Goal: Information Seeking & Learning: Learn about a topic

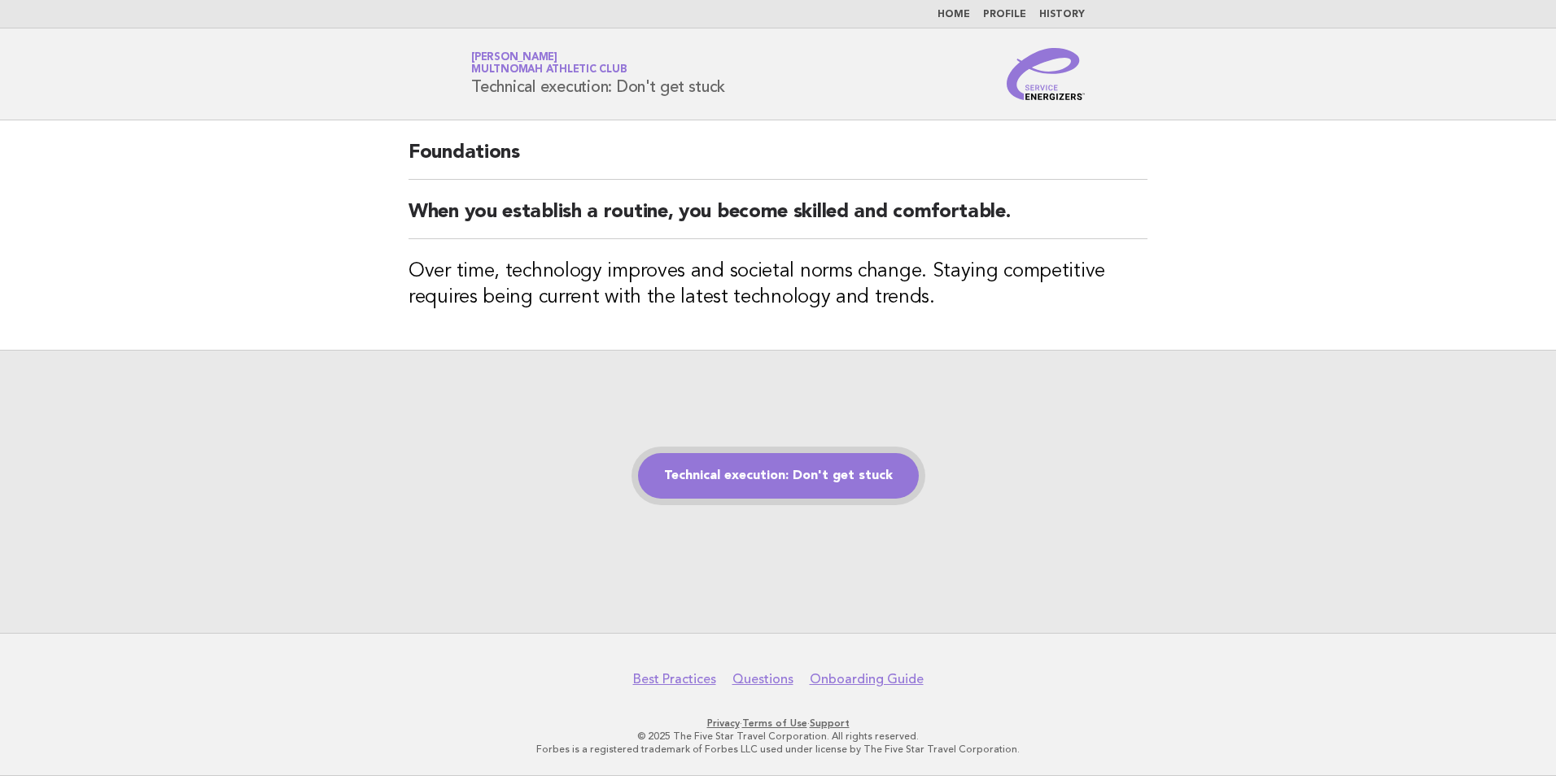
click at [829, 461] on link "Technical execution: Don't get stuck" at bounding box center [778, 476] width 281 height 46
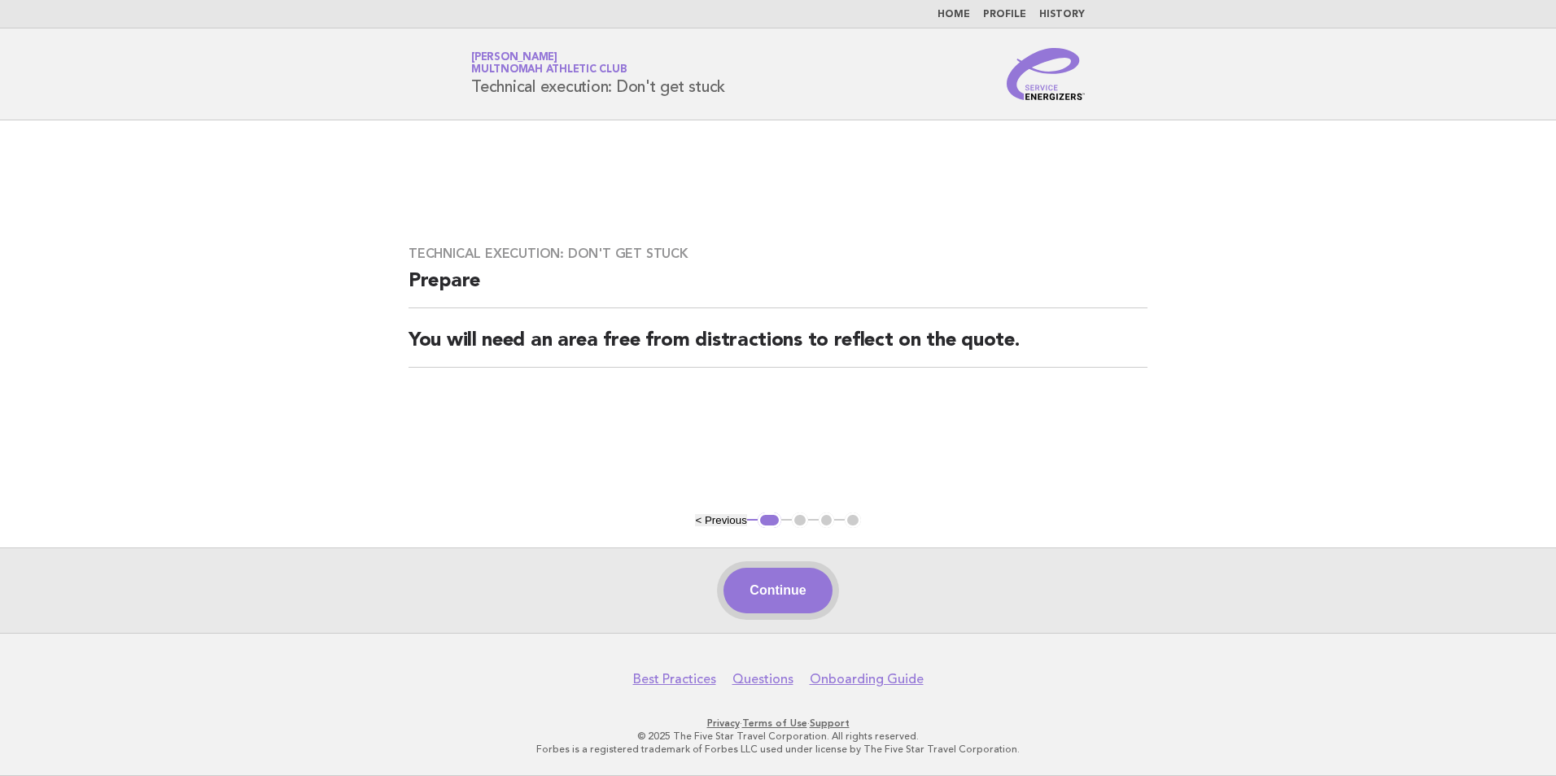
click at [817, 583] on button "Continue" at bounding box center [777, 591] width 108 height 46
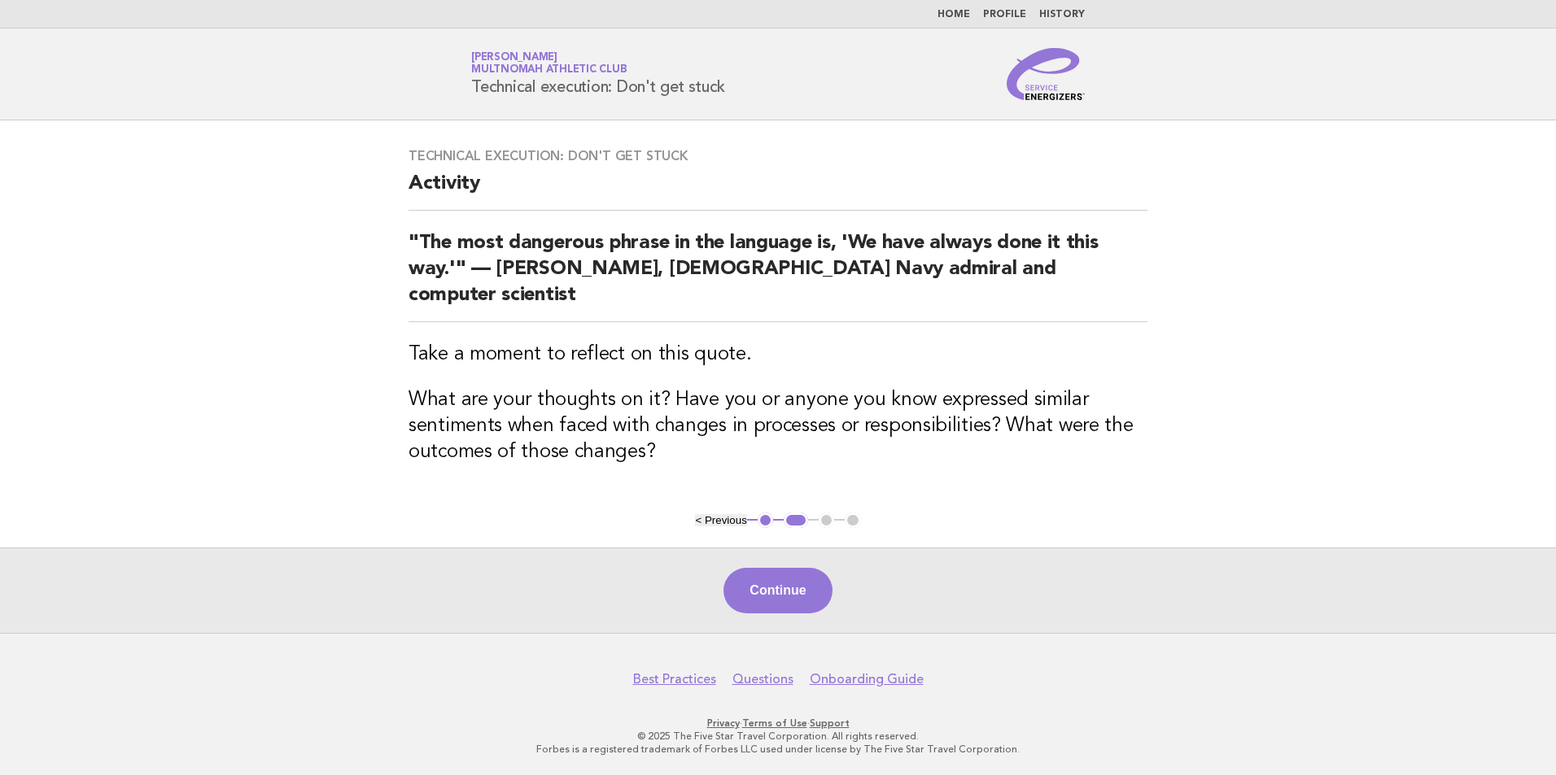
click at [811, 593] on button "Continue" at bounding box center [777, 591] width 108 height 46
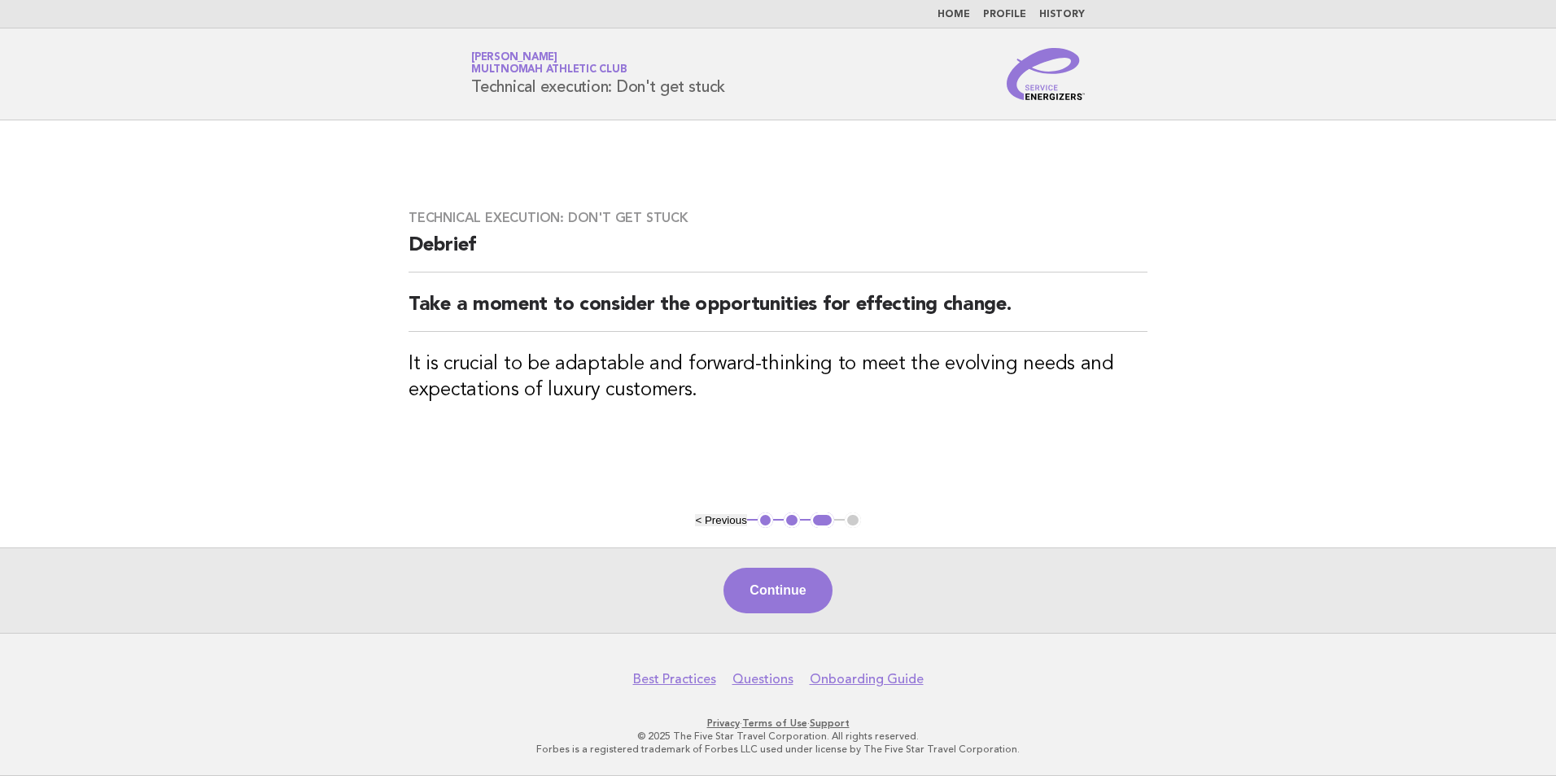
click at [1360, 279] on main "Technical execution: Don't get stuck Debrief Take a moment to consider the oppo…" at bounding box center [778, 376] width 1556 height 513
click at [763, 561] on div "Continue" at bounding box center [778, 590] width 1556 height 85
click at [775, 571] on button "Continue" at bounding box center [777, 591] width 108 height 46
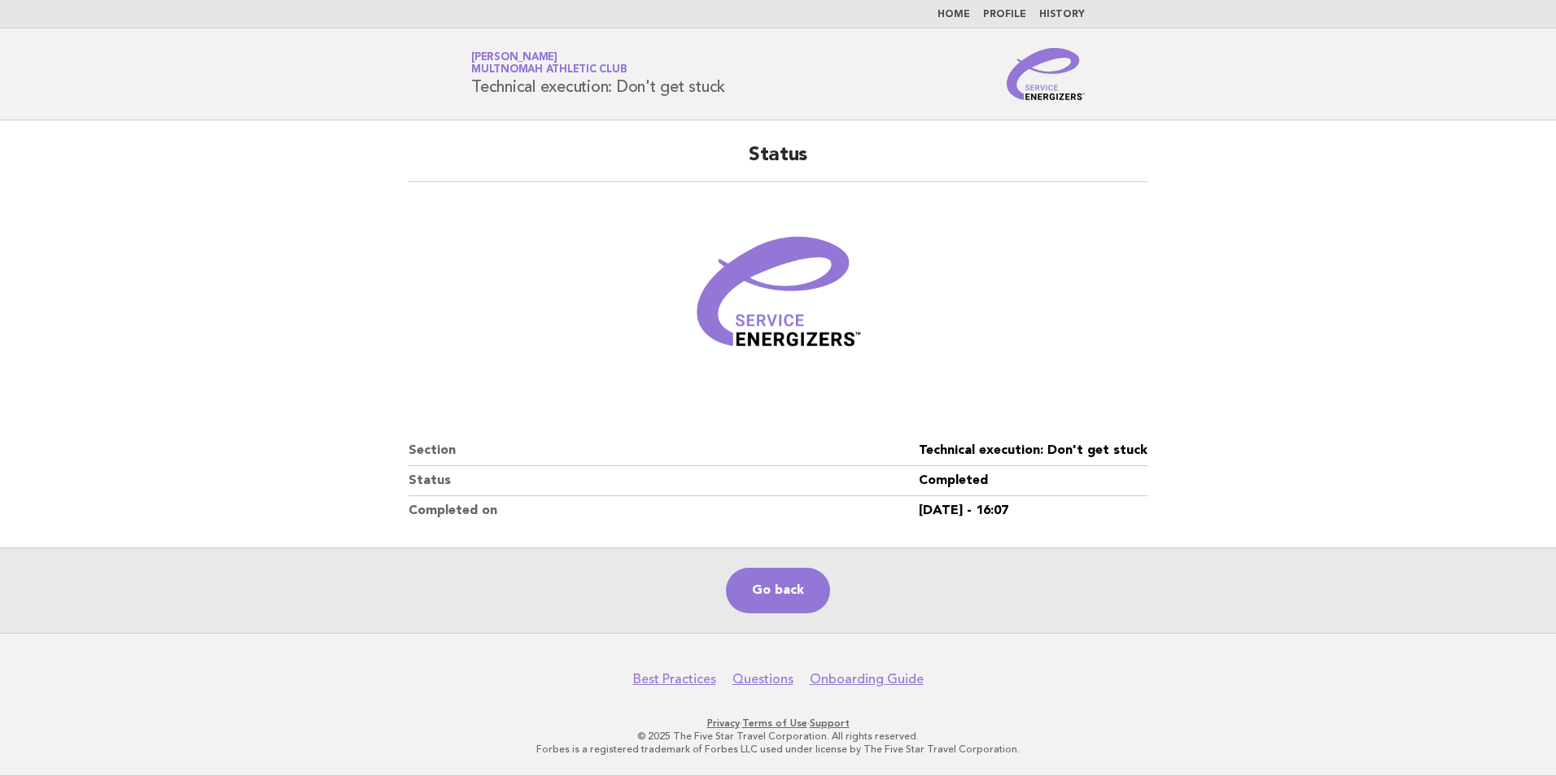
click at [1162, 241] on div "Status Section Technical execution: Don't get stuck Status Completed Completed …" at bounding box center [778, 334] width 778 height 422
click at [760, 605] on link "Go back" at bounding box center [778, 591] width 104 height 46
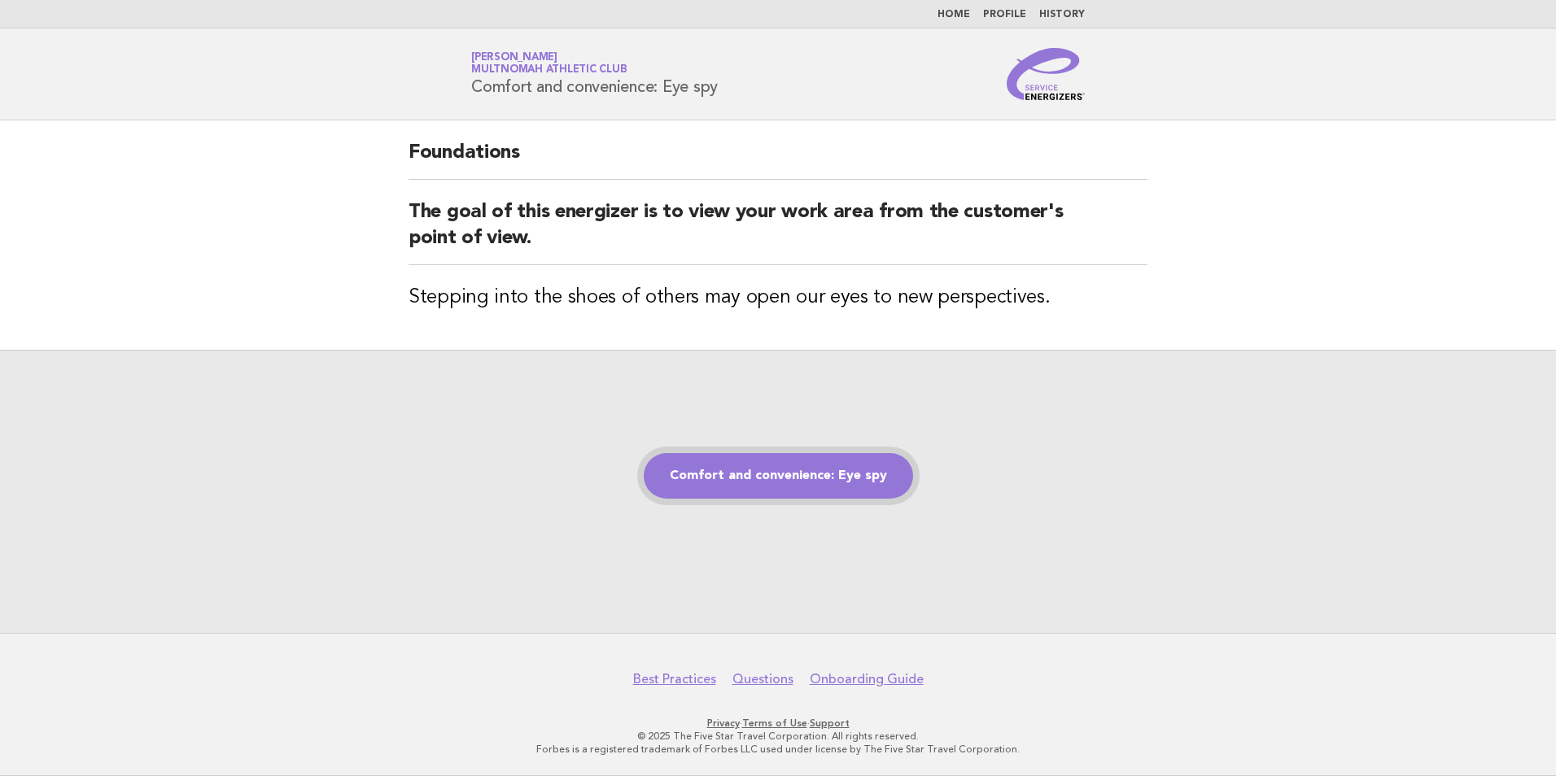
click at [867, 465] on link "Comfort and convenience: Eye spy" at bounding box center [778, 476] width 269 height 46
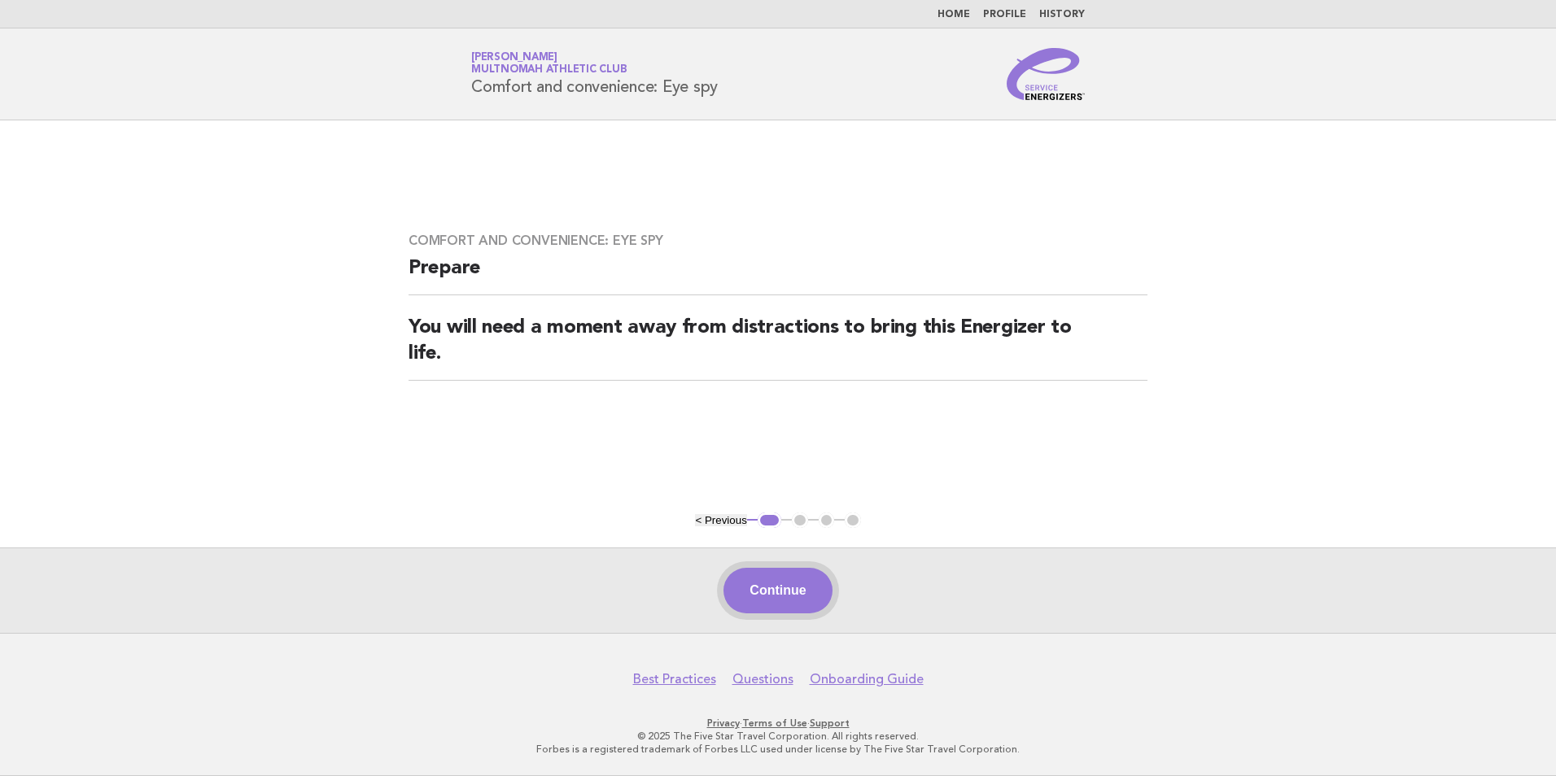
click at [815, 601] on button "Continue" at bounding box center [777, 591] width 108 height 46
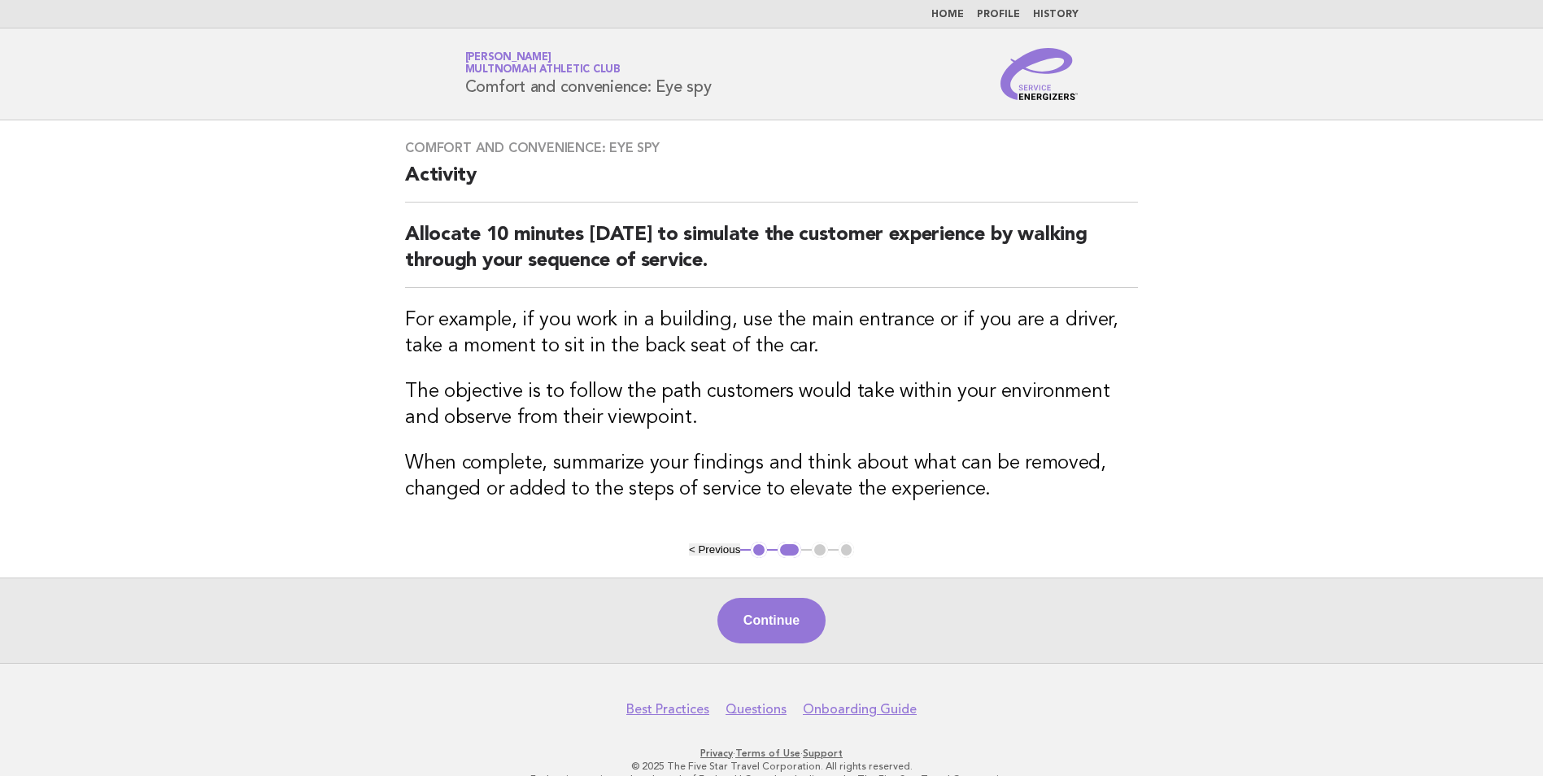
click at [784, 595] on div "Continue" at bounding box center [771, 620] width 1543 height 85
drag, startPoint x: 764, startPoint y: 638, endPoint x: 763, endPoint y: 618, distance: 20.4
click at [763, 618] on button "Continue" at bounding box center [772, 621] width 108 height 46
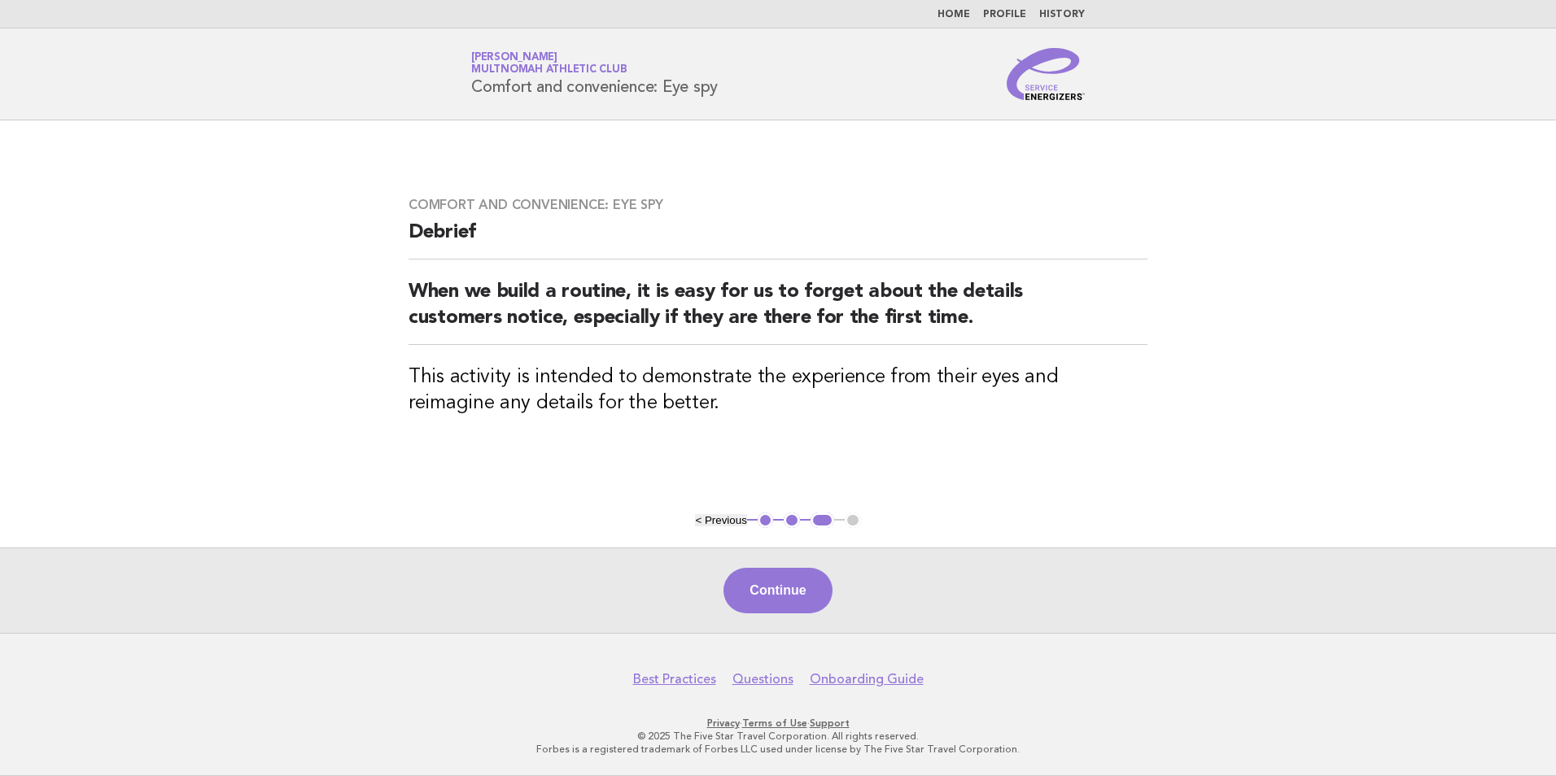
click at [744, 657] on nav "Best Practices Questions Onboarding Guide" at bounding box center [778, 670] width 1556 height 34
click at [763, 592] on button "Continue" at bounding box center [777, 591] width 108 height 46
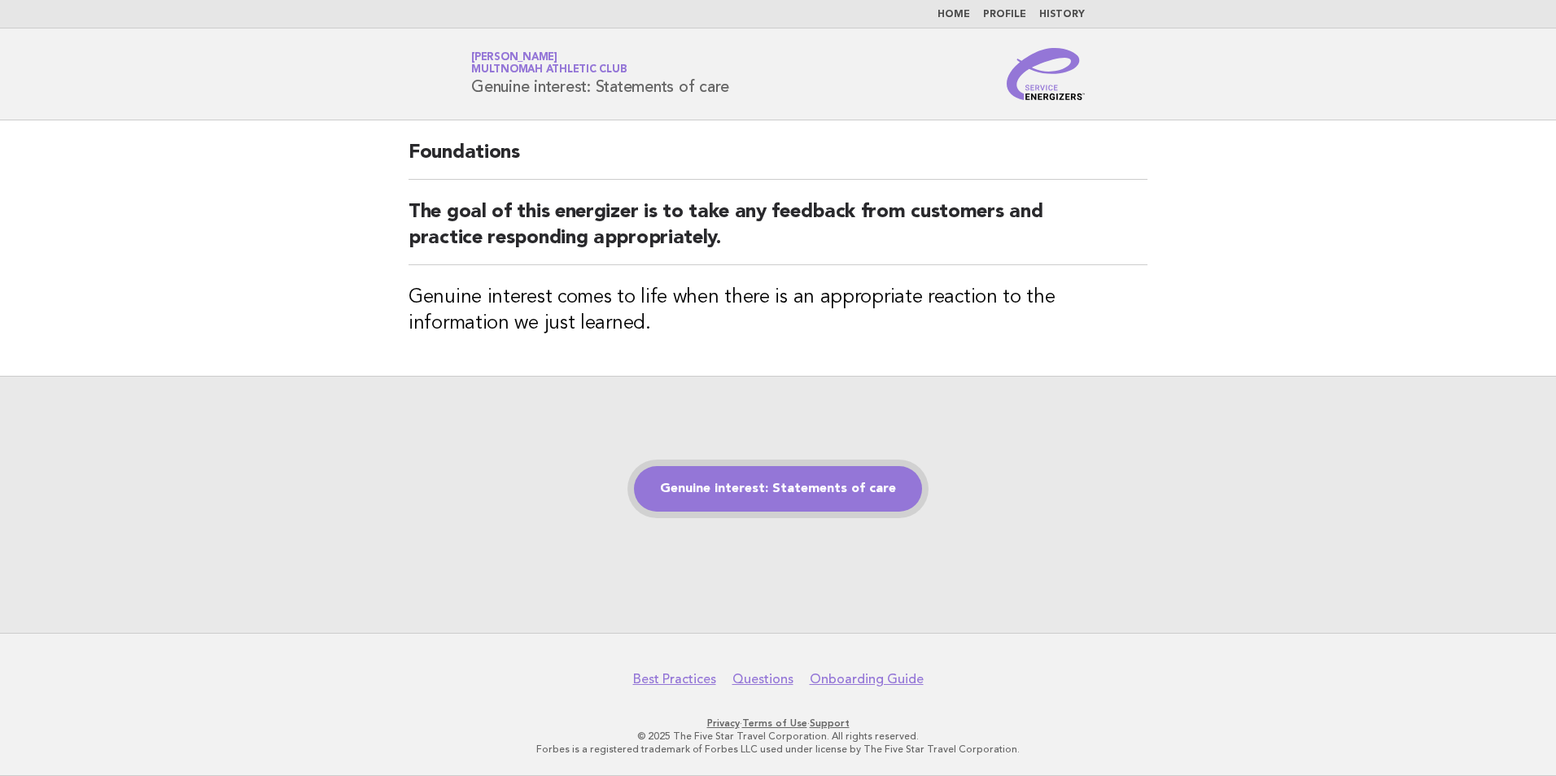
click at [717, 493] on link "Genuine interest: Statements of care" at bounding box center [778, 489] width 288 height 46
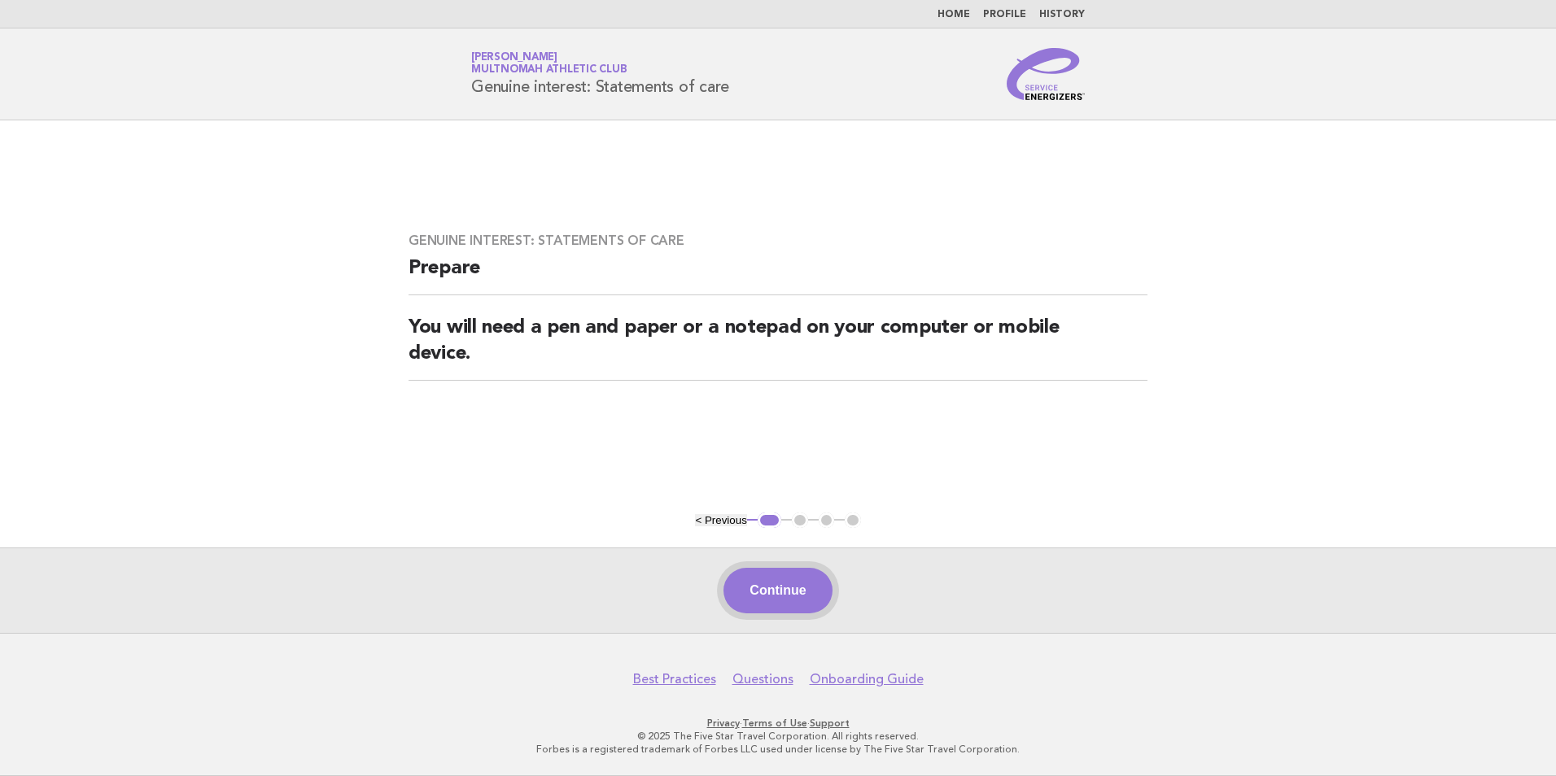
click at [739, 577] on button "Continue" at bounding box center [777, 591] width 108 height 46
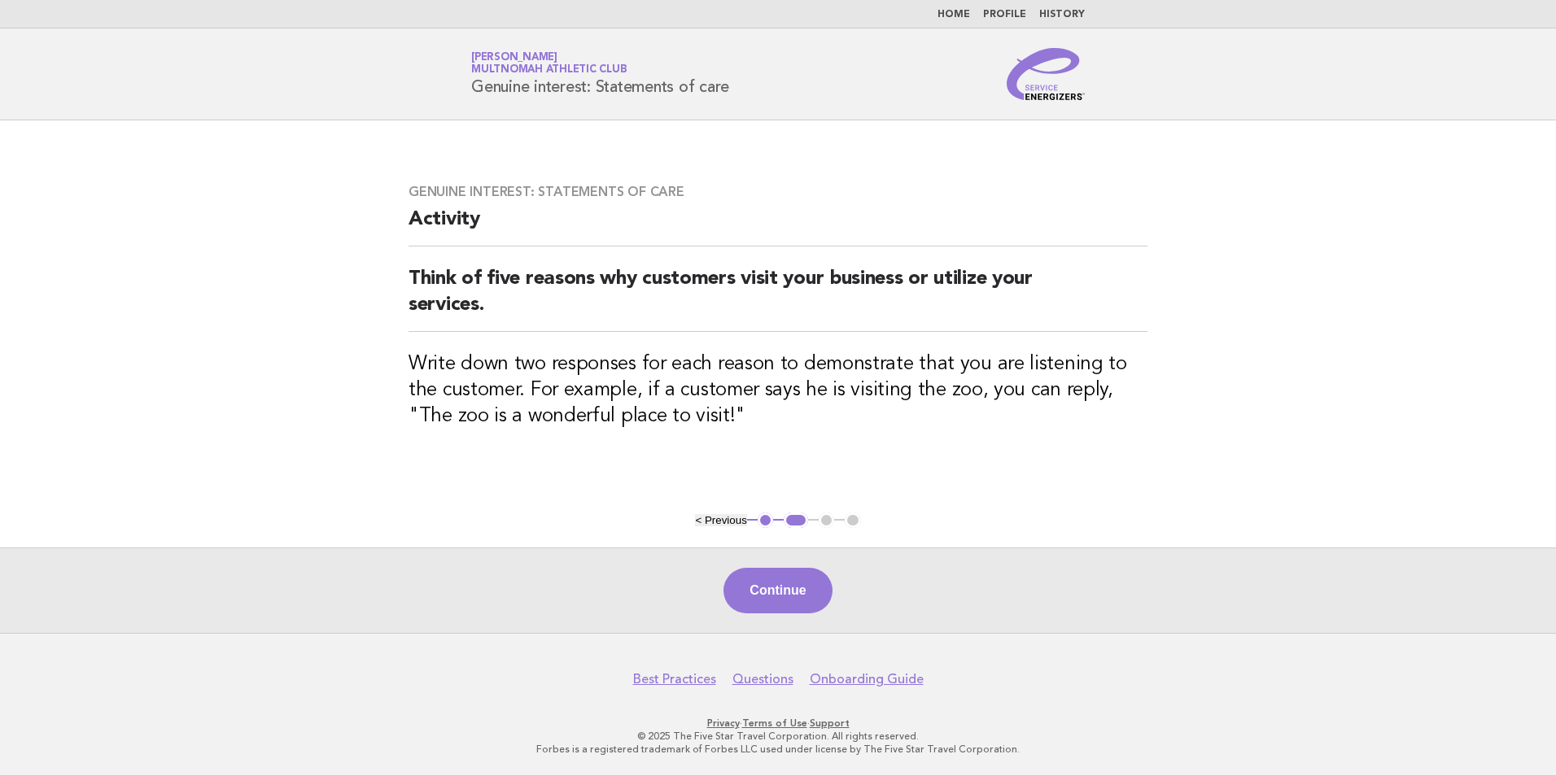
click at [260, 580] on div "Continue" at bounding box center [778, 590] width 1556 height 85
click at [769, 598] on button "Continue" at bounding box center [777, 591] width 108 height 46
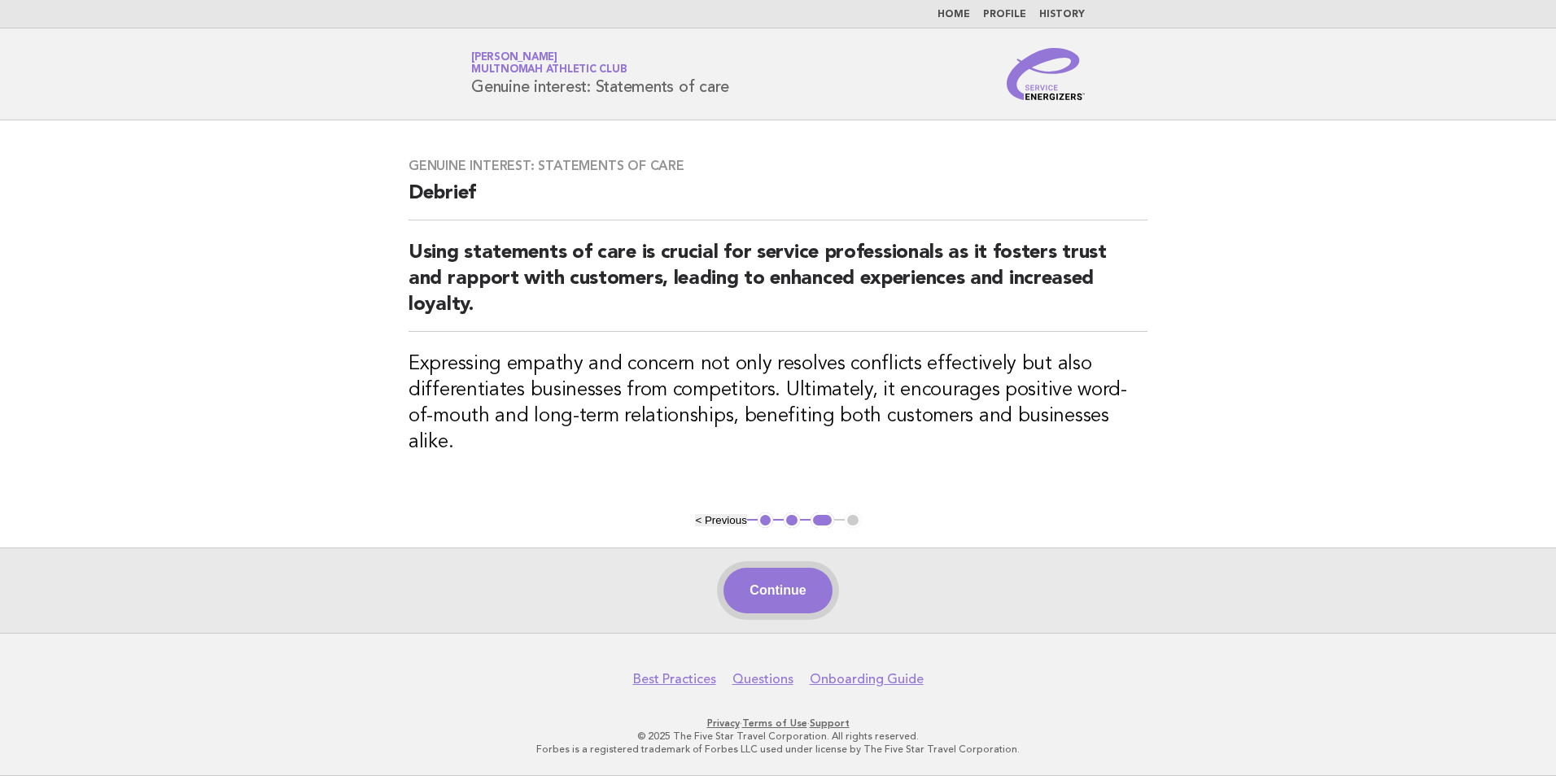
drag, startPoint x: 760, startPoint y: 603, endPoint x: 742, endPoint y: 591, distance: 21.7
click at [742, 591] on button "Continue" at bounding box center [777, 591] width 108 height 46
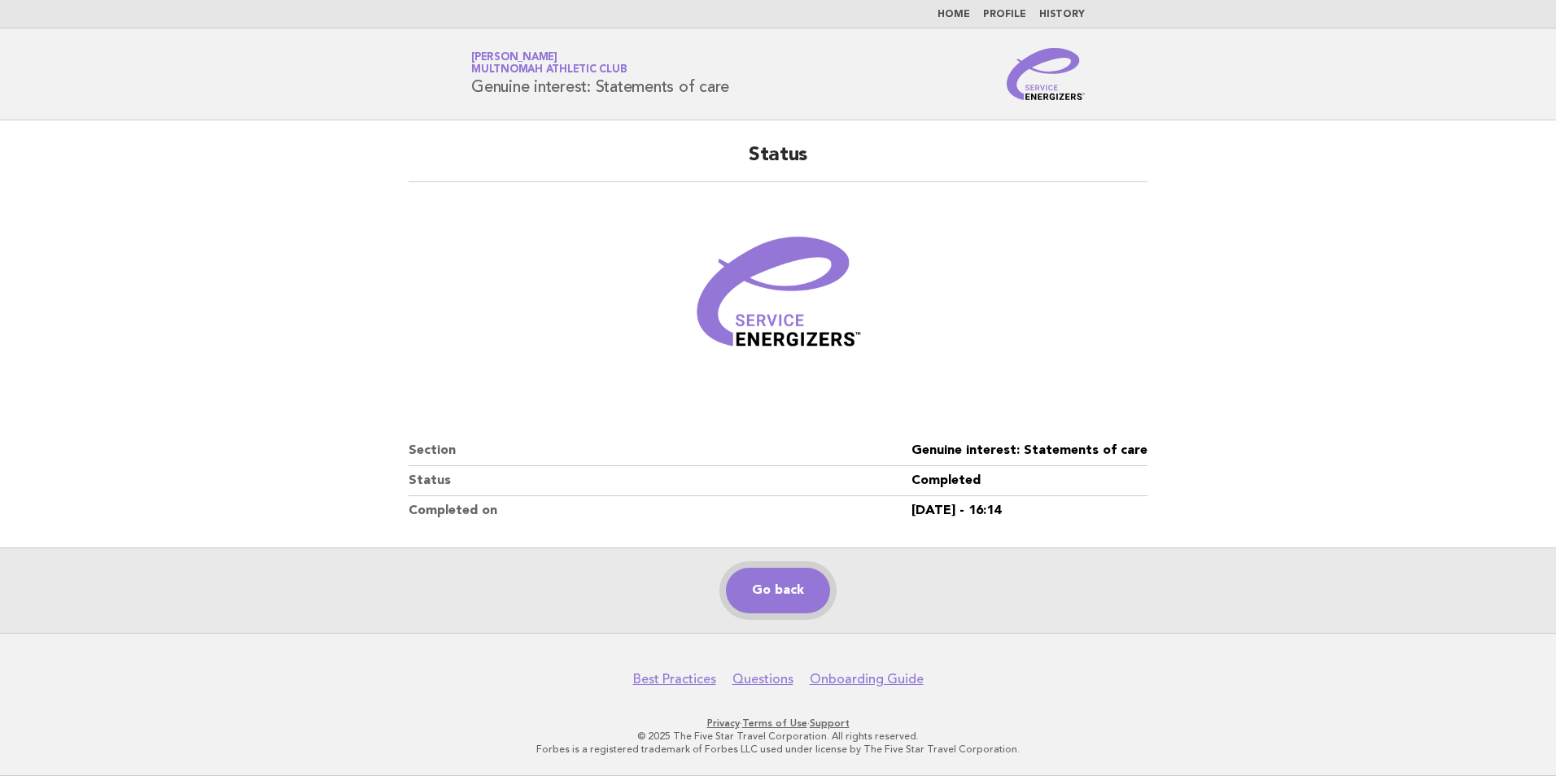
click at [742, 591] on link "Go back" at bounding box center [778, 591] width 104 height 46
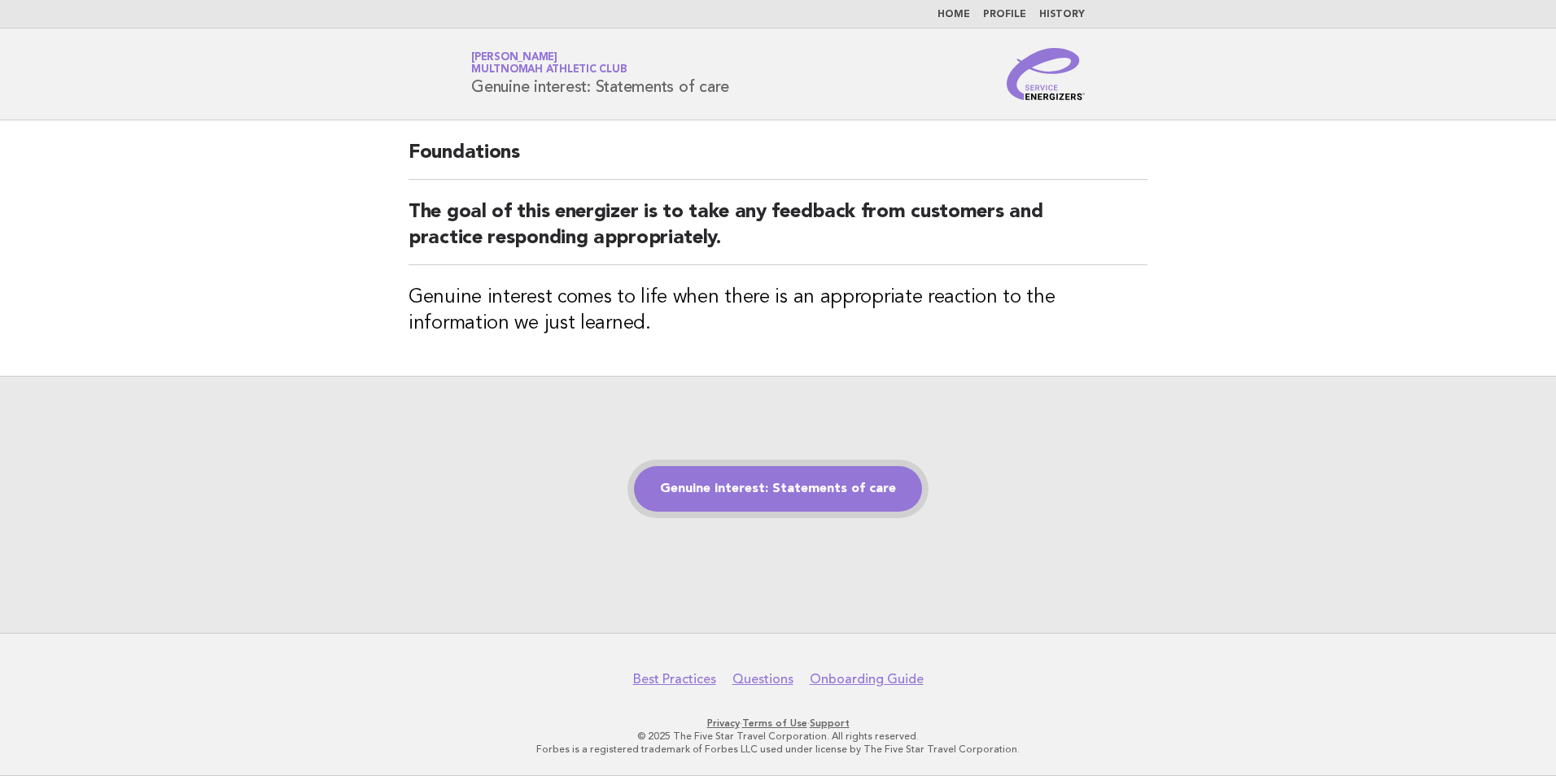
click at [757, 503] on link "Genuine interest: Statements of care" at bounding box center [778, 489] width 288 height 46
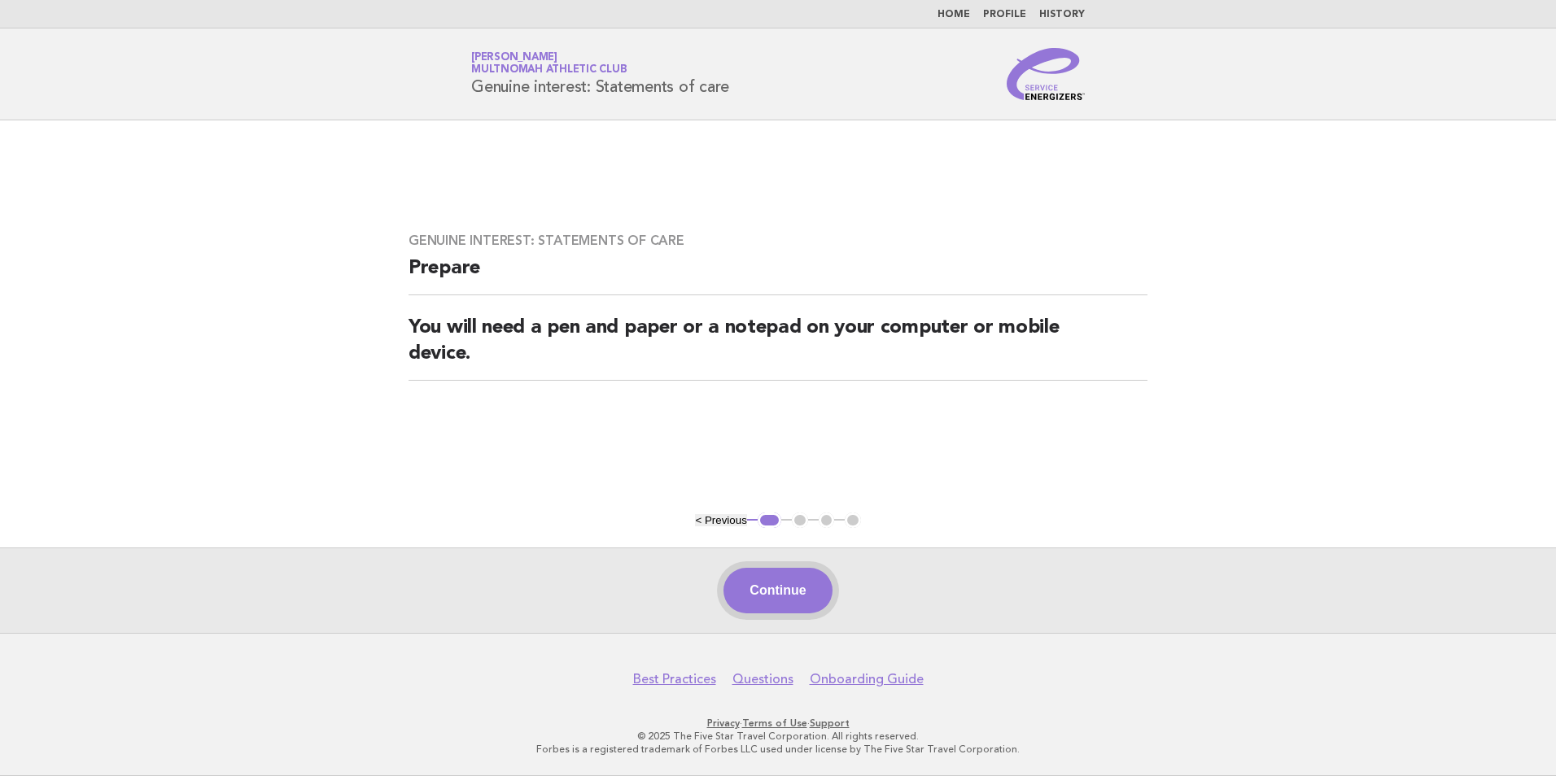
click at [784, 605] on button "Continue" at bounding box center [777, 591] width 108 height 46
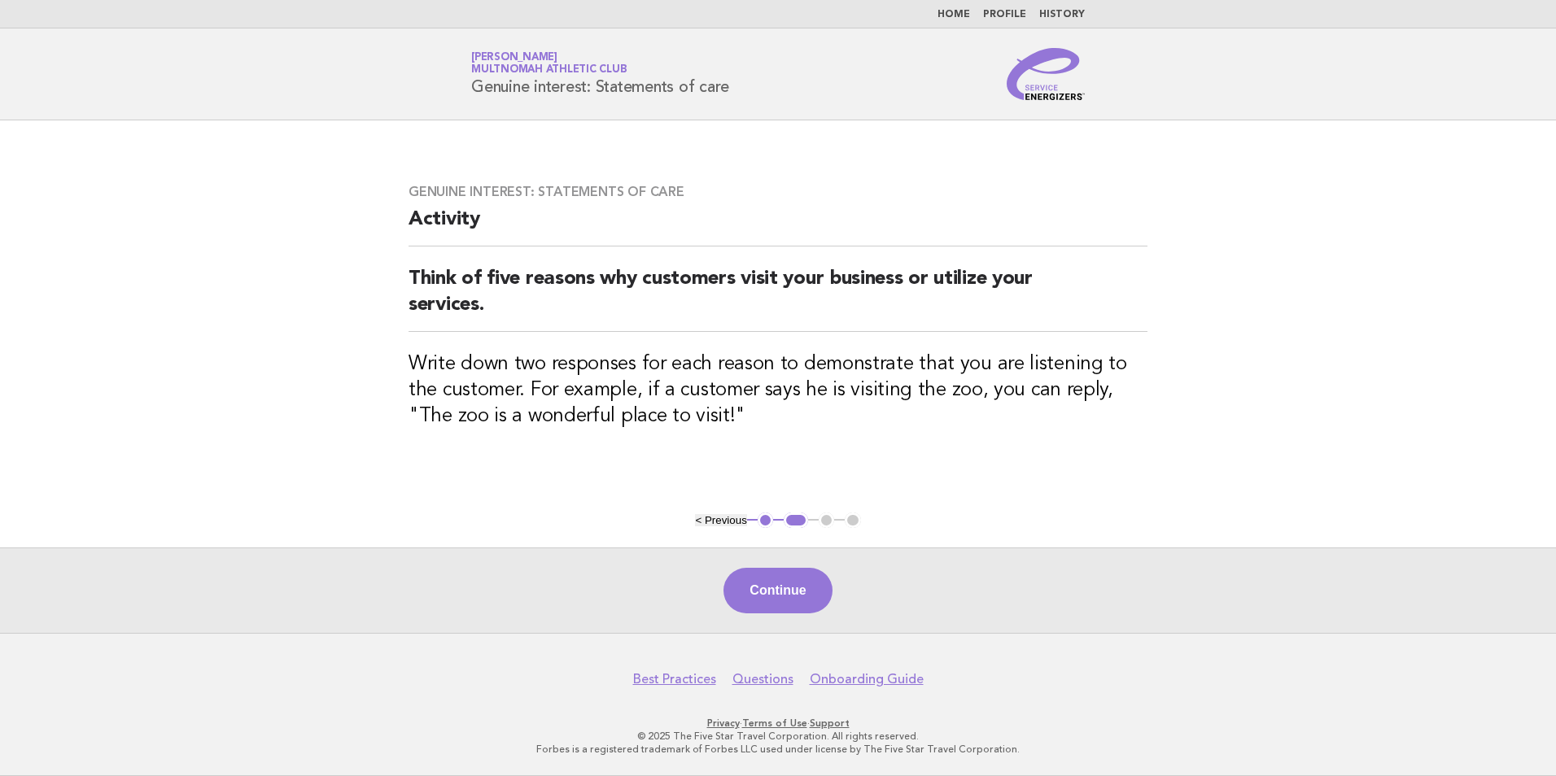
drag, startPoint x: 777, startPoint y: 608, endPoint x: 988, endPoint y: 529, distance: 225.0
click at [988, 529] on main "Genuine interest: Statements of care Activity Think of five reasons why custome…" at bounding box center [778, 376] width 1556 height 513
click at [778, 597] on button "Continue" at bounding box center [777, 591] width 108 height 46
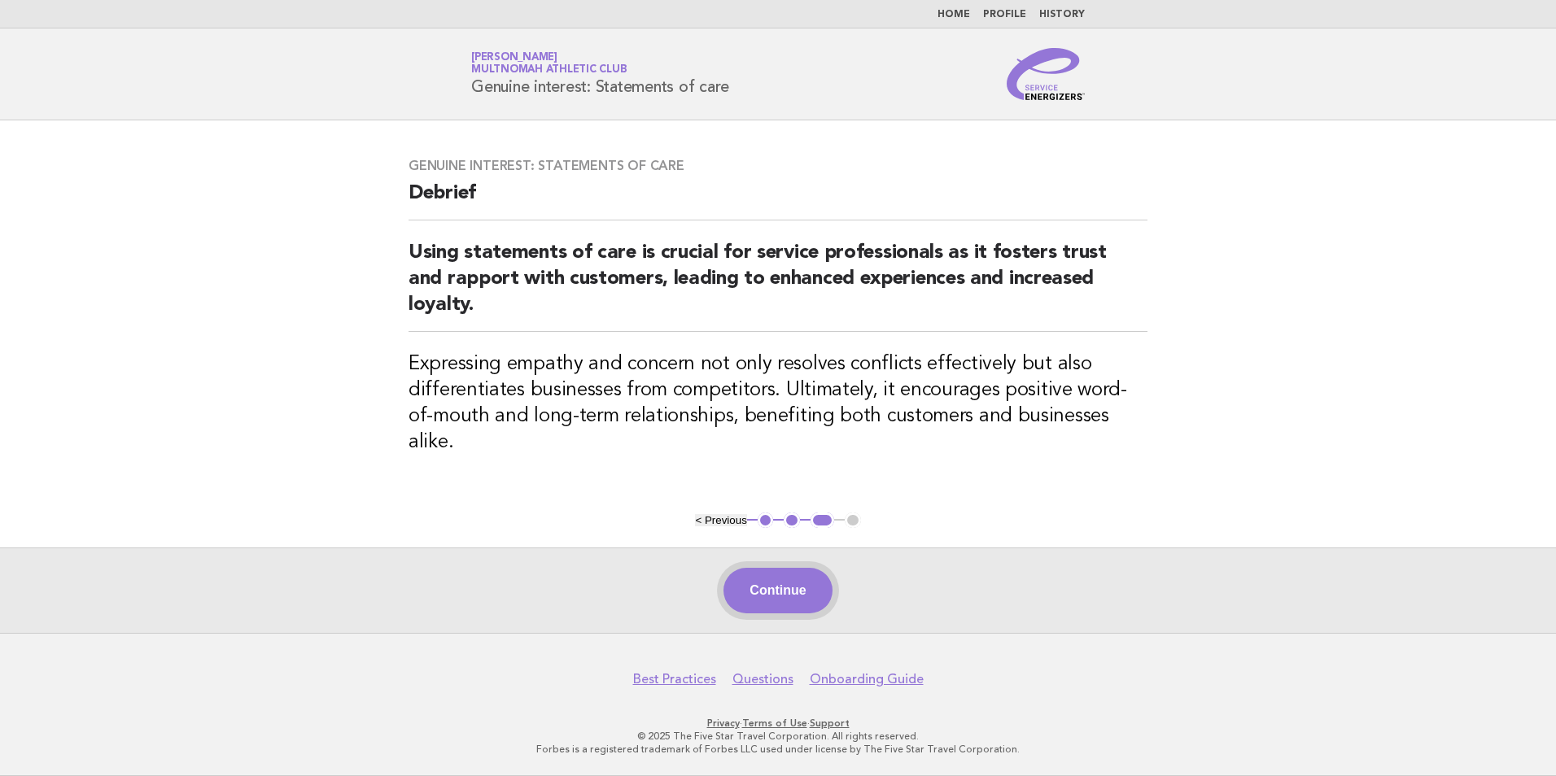
click at [775, 600] on button "Continue" at bounding box center [777, 591] width 108 height 46
